Goal: Information Seeking & Learning: Learn about a topic

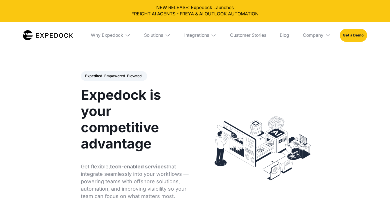
select select
click at [125, 37] on img at bounding box center [128, 36] width 6 height 6
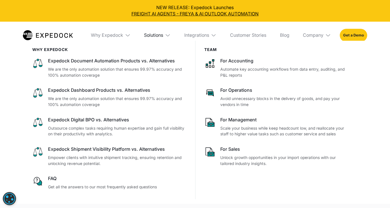
click at [161, 34] on div "Solutions" at bounding box center [153, 36] width 19 height 6
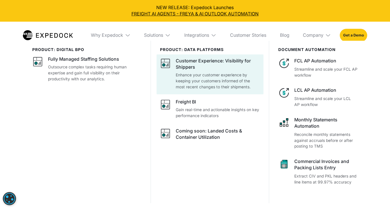
click at [187, 61] on div "Customer Experience: Visibility for Shippers" at bounding box center [218, 64] width 84 height 13
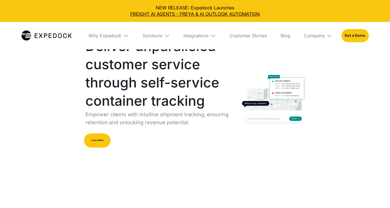
select select
click at [246, 36] on link "Customer Stories" at bounding box center [248, 35] width 46 height 27
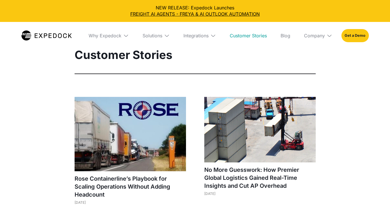
select select
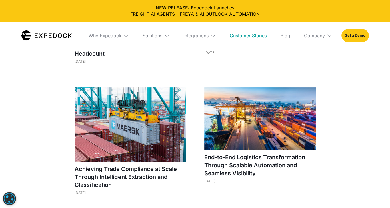
scroll to position [143, 0]
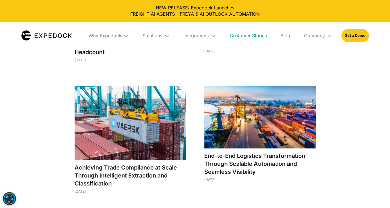
click at [242, 93] on img at bounding box center [259, 117] width 111 height 63
click at [152, 36] on div "Solutions" at bounding box center [152, 36] width 20 height 6
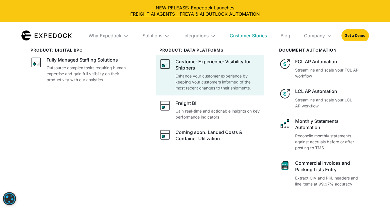
click at [222, 67] on div "Customer Experience: Visibility for Shippers" at bounding box center [217, 65] width 85 height 13
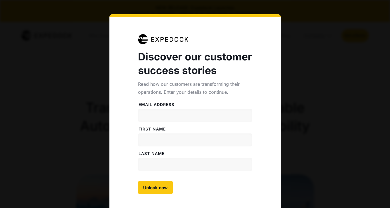
select select
click at [317, 47] on div "Discover our customer success stories Read how our customers are transforming t…" at bounding box center [195, 128] width 390 height 256
click at [312, 47] on div "Discover our customer success stories Read how our customers are transforming t…" at bounding box center [195, 128] width 390 height 256
click at [188, 117] on input "Email address" at bounding box center [195, 115] width 114 height 13
drag, startPoint x: 299, startPoint y: 17, endPoint x: 158, endPoint y: 5, distance: 141.8
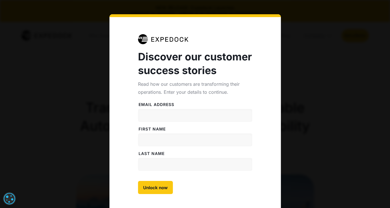
click at [299, 17] on div "Discover our customer success stories Read how our customers are transforming t…" at bounding box center [195, 128] width 390 height 256
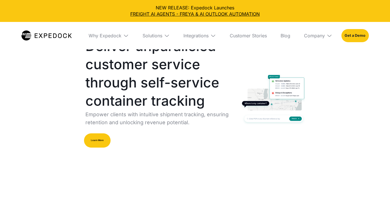
select select
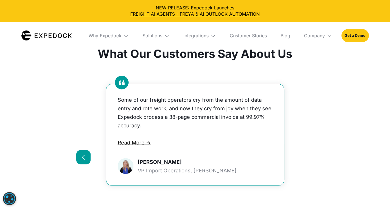
scroll to position [1170, 0]
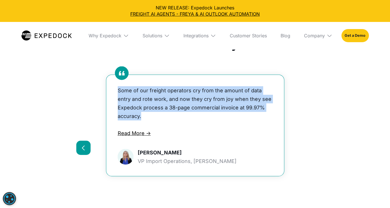
drag, startPoint x: 118, startPoint y: 90, endPoint x: 156, endPoint y: 112, distance: 44.3
click at [156, 112] on p "Some of our freight operators cry from the amount of data entry and rote work, …" at bounding box center [195, 104] width 155 height 34
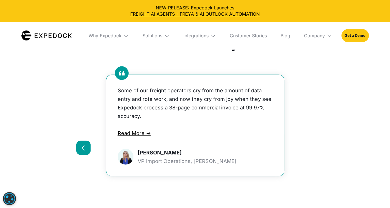
click at [310, 136] on div "Some of our freight operators cry from the amount of data entry and rote work, …" at bounding box center [195, 129] width 238 height 166
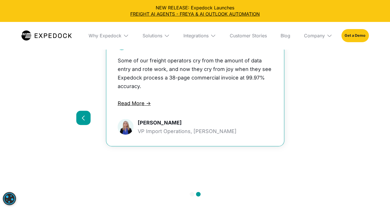
scroll to position [1199, 0]
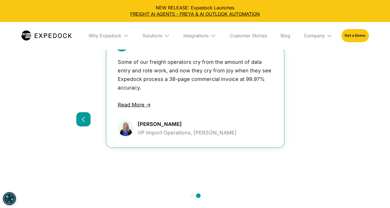
click at [81, 121] on div "previous slide" at bounding box center [84, 120] width 6 height 6
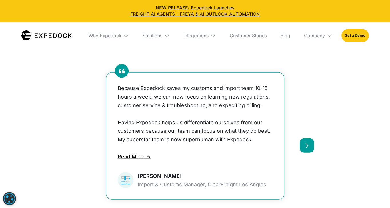
scroll to position [1170, 0]
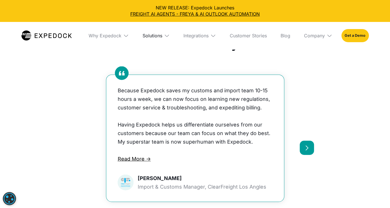
click at [149, 35] on div "Solutions" at bounding box center [152, 36] width 20 height 6
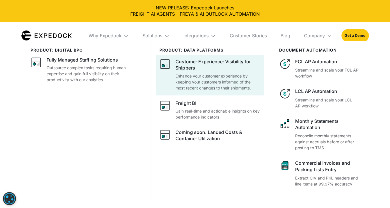
click at [196, 74] on p "Enhance your customer experience by keeping your customers informed of the most…" at bounding box center [217, 82] width 85 height 18
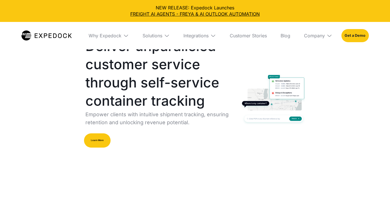
select select
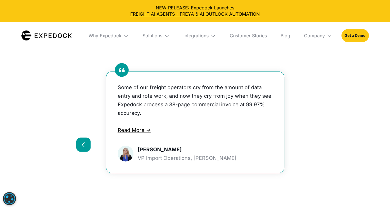
scroll to position [1170, 0]
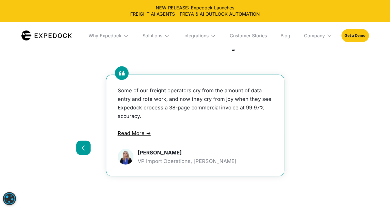
click at [82, 146] on div "previous slide" at bounding box center [84, 148] width 6 height 6
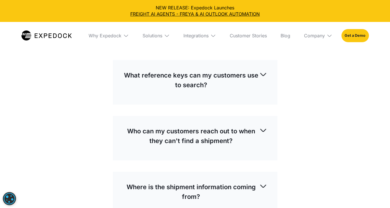
scroll to position [1485, 0]
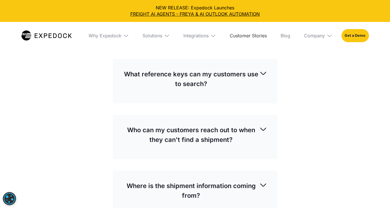
click at [241, 35] on link "Customer Stories" at bounding box center [248, 35] width 46 height 27
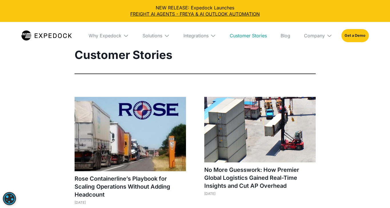
select select
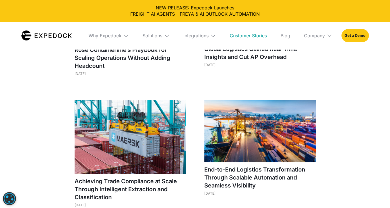
scroll to position [143, 0]
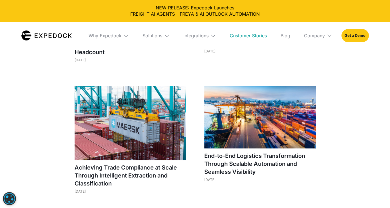
click at [228, 104] on img at bounding box center [259, 117] width 111 height 63
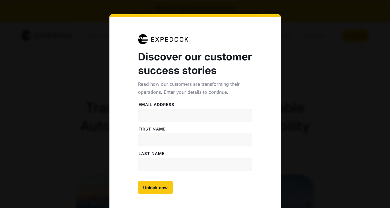
select select
click at [193, 112] on input "Email address" at bounding box center [195, 115] width 114 height 13
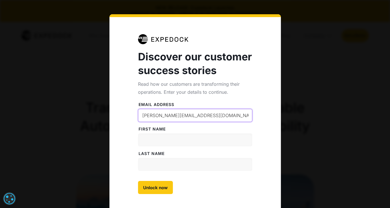
type input "[PERSON_NAME][EMAIL_ADDRESS][DOMAIN_NAME]"
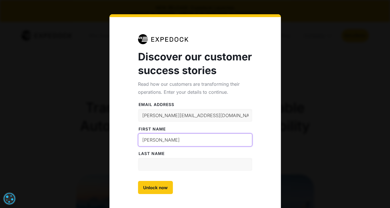
type input "[PERSON_NAME]"
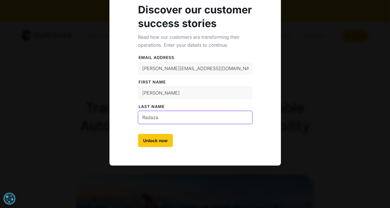
scroll to position [47, 0]
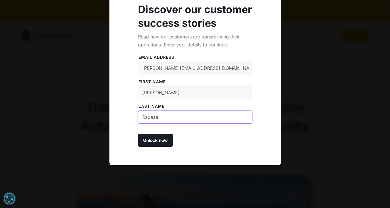
type input "Radaza"
click at [157, 137] on input "Unlock now" at bounding box center [155, 140] width 35 height 13
type input "Please wait..."
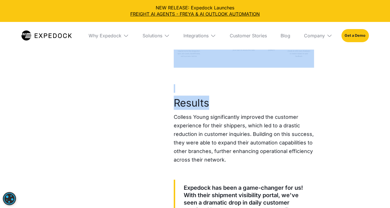
scroll to position [1054, 0]
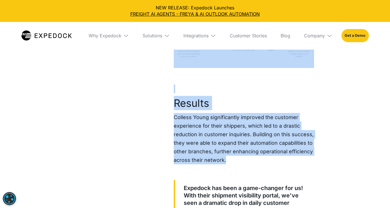
drag, startPoint x: 175, startPoint y: 141, endPoint x: 253, endPoint y: 164, distance: 81.1
copy div "Loremipsu Dolorsi Ametc adi elit seddo Eius te incididu utlab et dolor magnaali…"
click at [151, 35] on div "Solutions" at bounding box center [152, 36] width 20 height 6
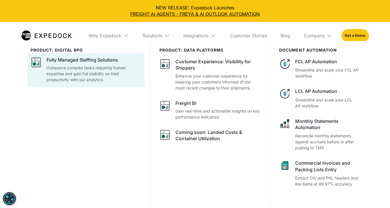
click at [96, 61] on div "Fully Managed Staffing Solutions" at bounding box center [82, 60] width 71 height 6
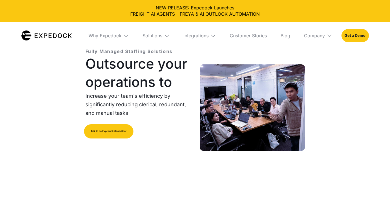
select select
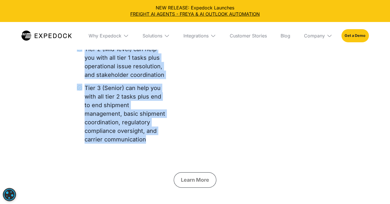
scroll to position [1530, 0]
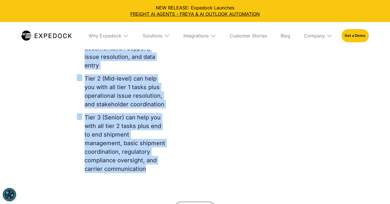
drag, startPoint x: 78, startPoint y: 65, endPoint x: 155, endPoint y: 163, distance: 124.3
copy div "1. Import/Export Documentation Specialist Tier 1 (Junior) can help you with doc…"
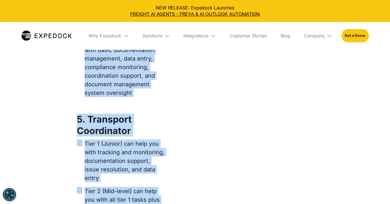
scroll to position [1416, 0]
